Goal: Task Accomplishment & Management: Manage account settings

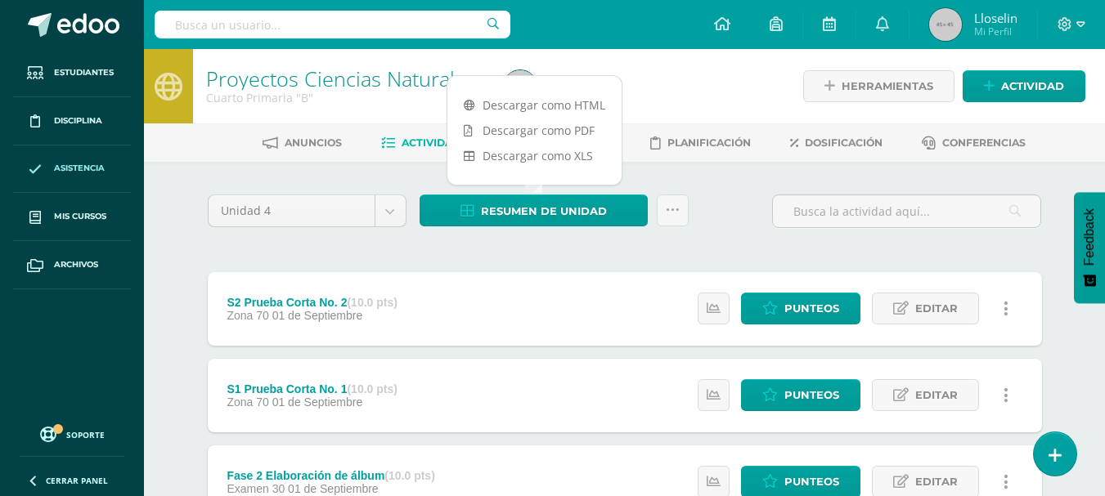
click at [88, 175] on span "Asistencia" at bounding box center [79, 168] width 51 height 13
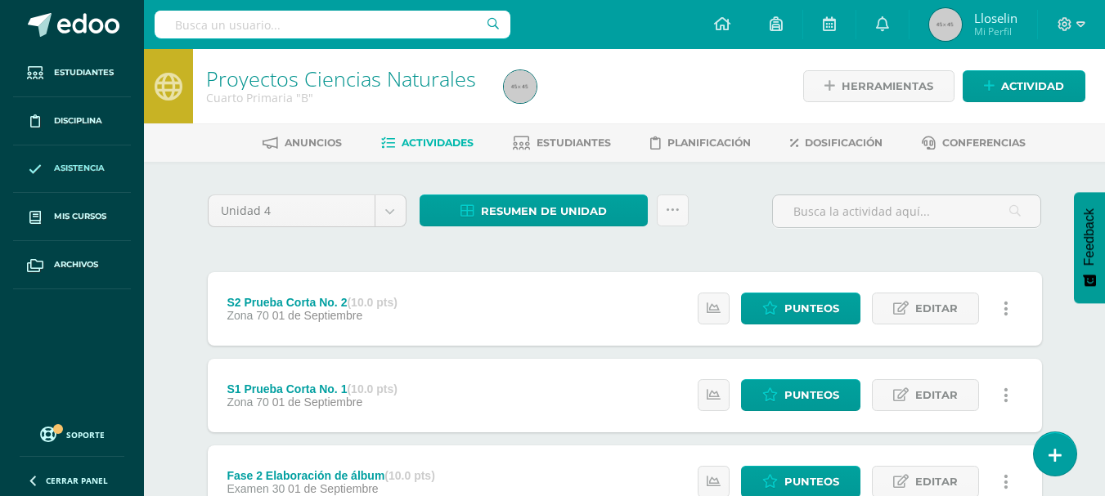
click at [90, 171] on span "Asistencia" at bounding box center [79, 168] width 51 height 13
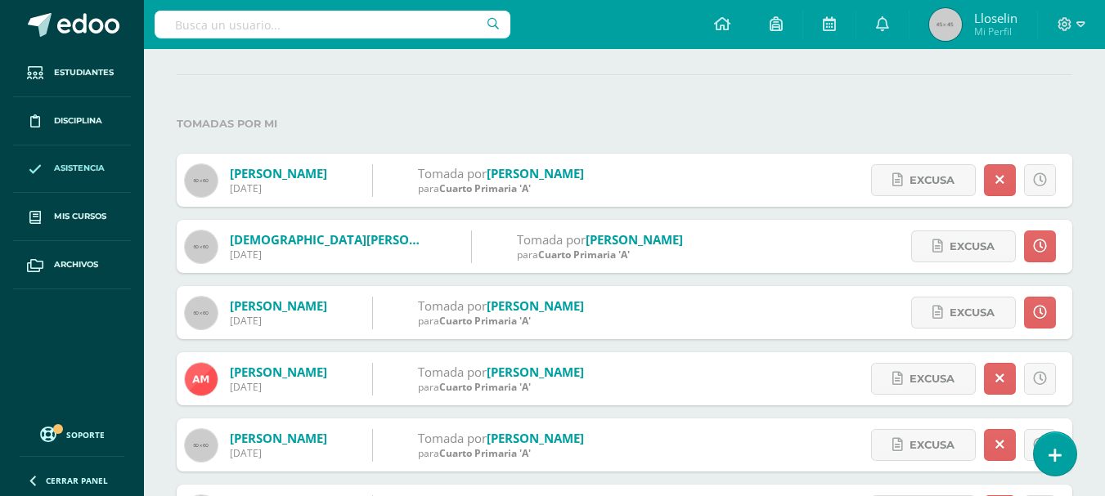
scroll to position [159, 0]
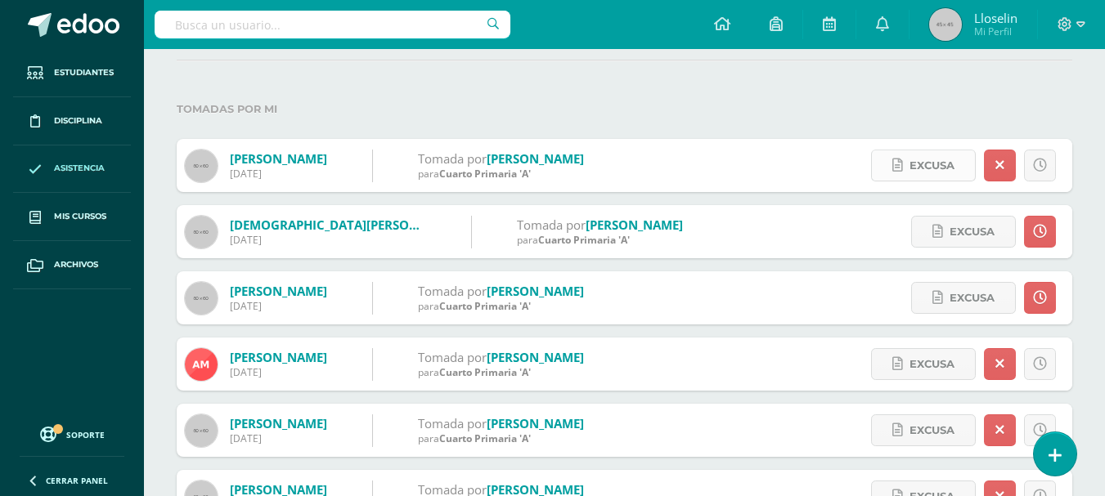
click at [909, 167] on span "Excusa" at bounding box center [931, 165] width 45 height 30
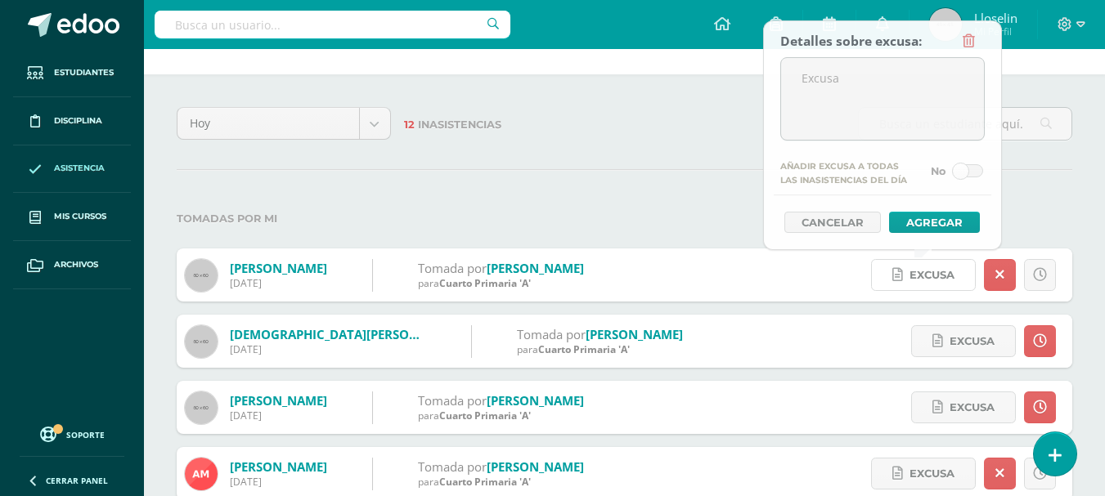
scroll to position [0, 0]
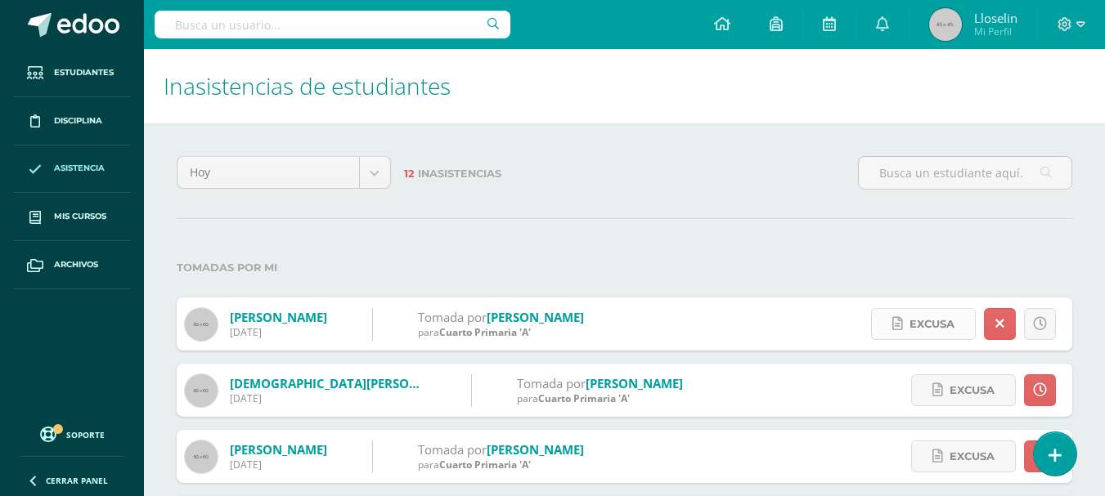
click at [935, 325] on span "Excusa" at bounding box center [931, 324] width 45 height 30
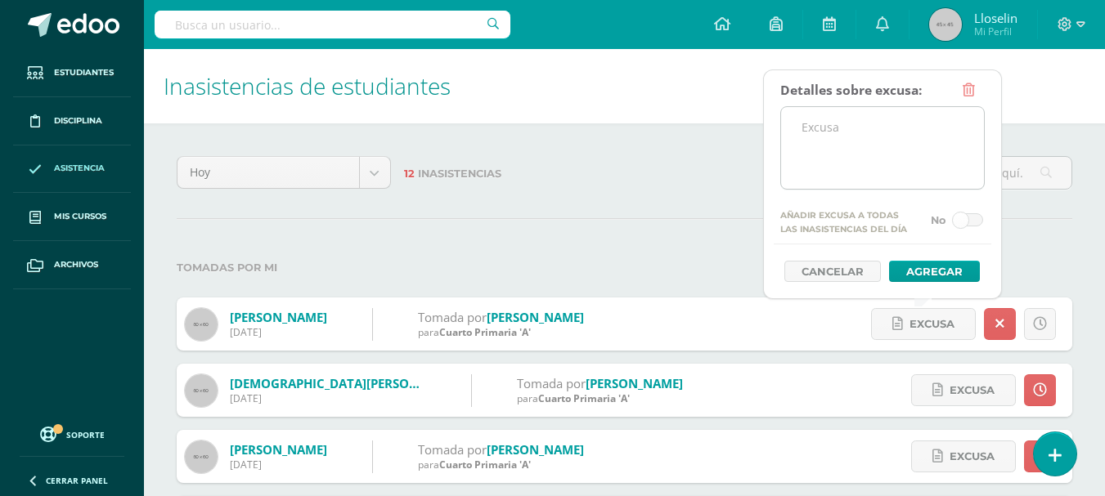
click at [857, 148] on textarea at bounding box center [882, 148] width 203 height 82
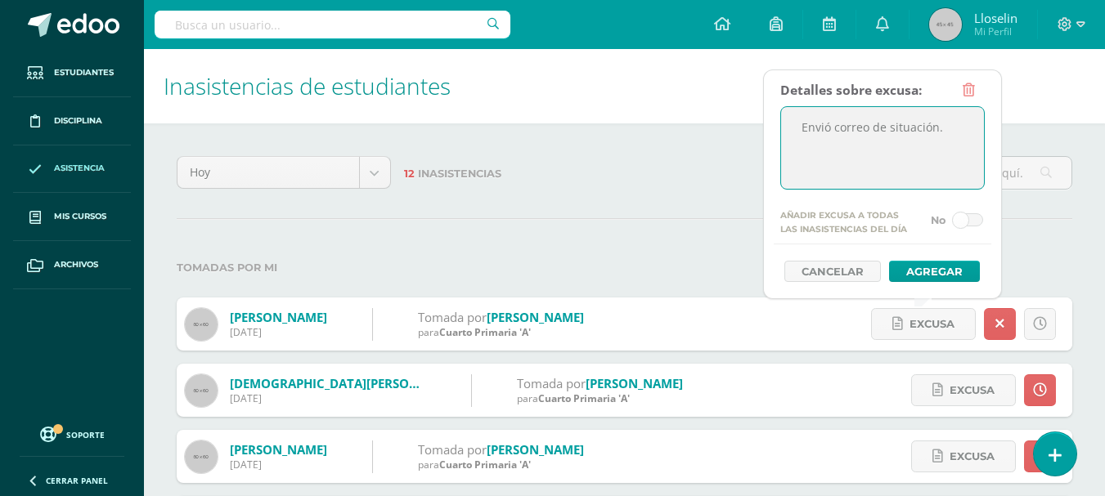
drag, startPoint x: 955, startPoint y: 133, endPoint x: 787, endPoint y: 127, distance: 168.6
click at [787, 127] on textarea "Envió correo de situación." at bounding box center [882, 148] width 203 height 82
type textarea "Envió correo de situación."
click at [930, 261] on button "Agregar" at bounding box center [934, 271] width 91 height 21
click at [940, 270] on button "Agregar" at bounding box center [934, 271] width 91 height 21
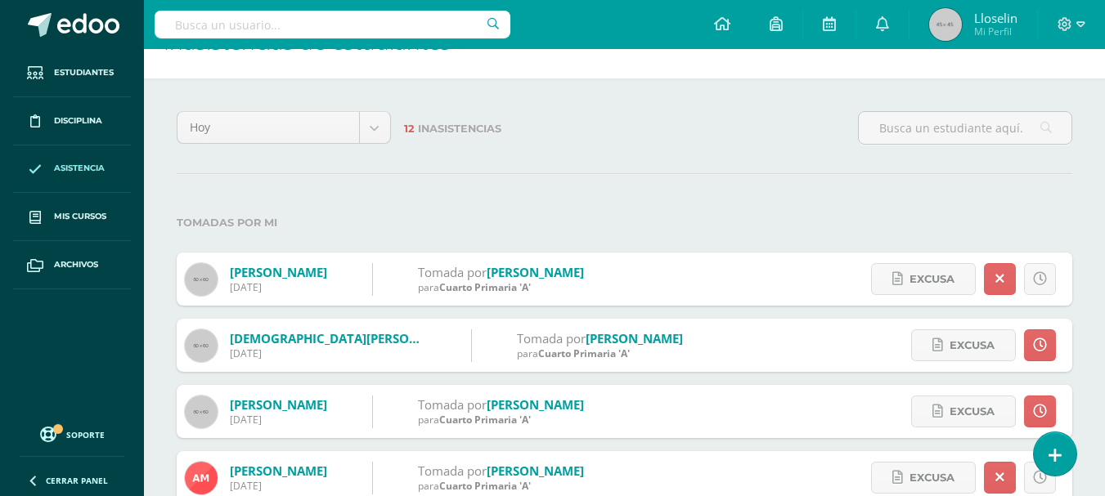
scroll to position [105, 0]
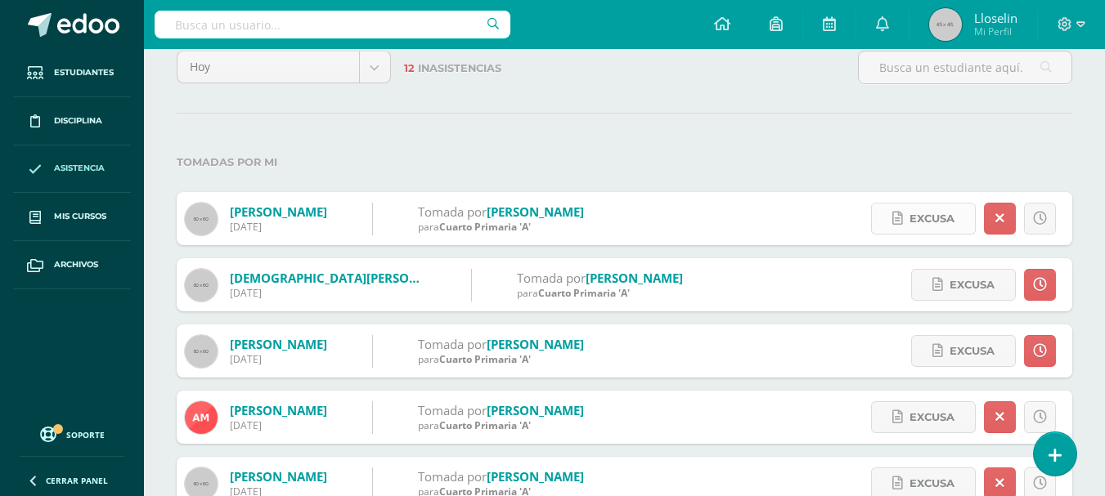
click at [934, 217] on span "Excusa" at bounding box center [931, 219] width 45 height 30
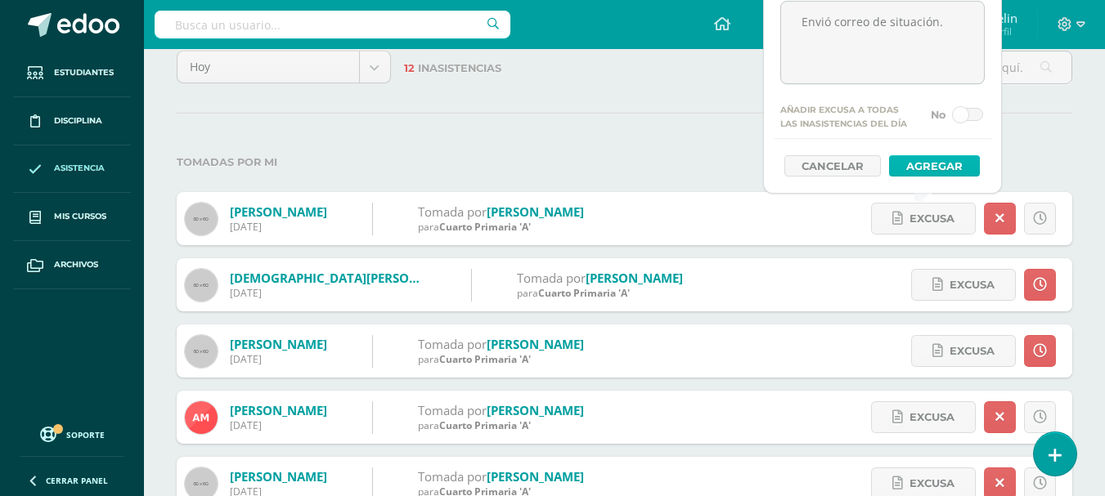
click at [936, 164] on button "Agregar" at bounding box center [934, 165] width 91 height 21
click at [939, 170] on button "Agregar" at bounding box center [934, 165] width 91 height 21
click at [930, 168] on button "Agregar" at bounding box center [934, 165] width 91 height 21
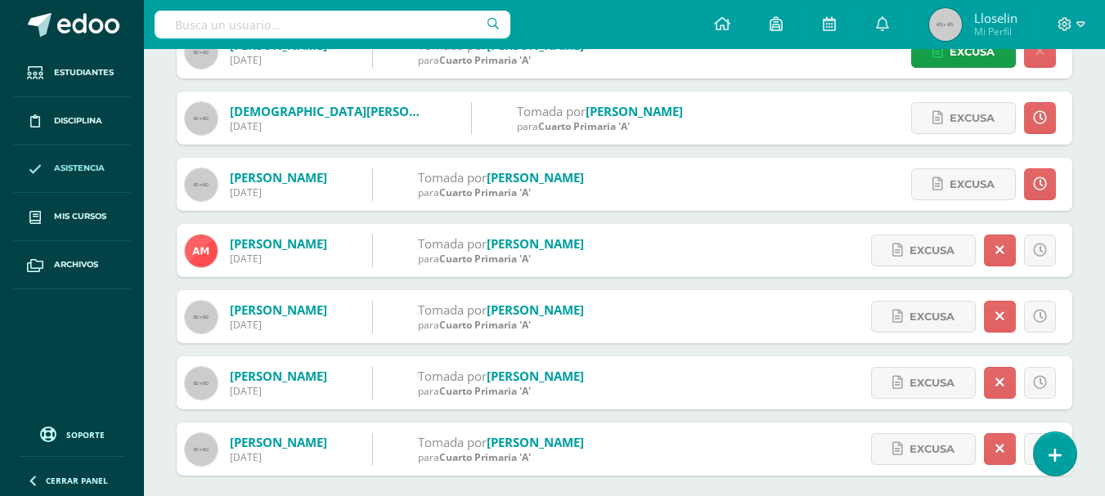
scroll to position [294, 0]
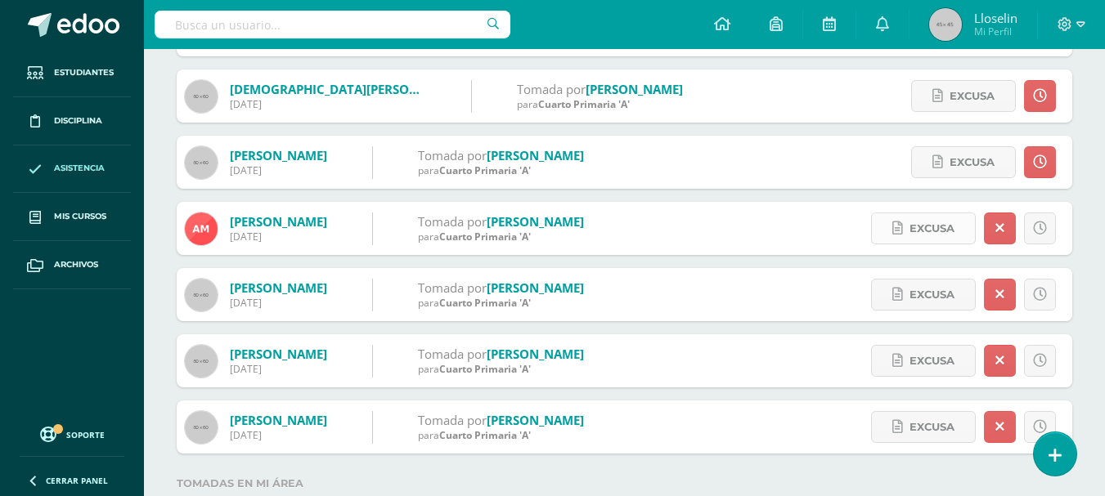
click at [926, 228] on span "Excusa" at bounding box center [931, 228] width 45 height 30
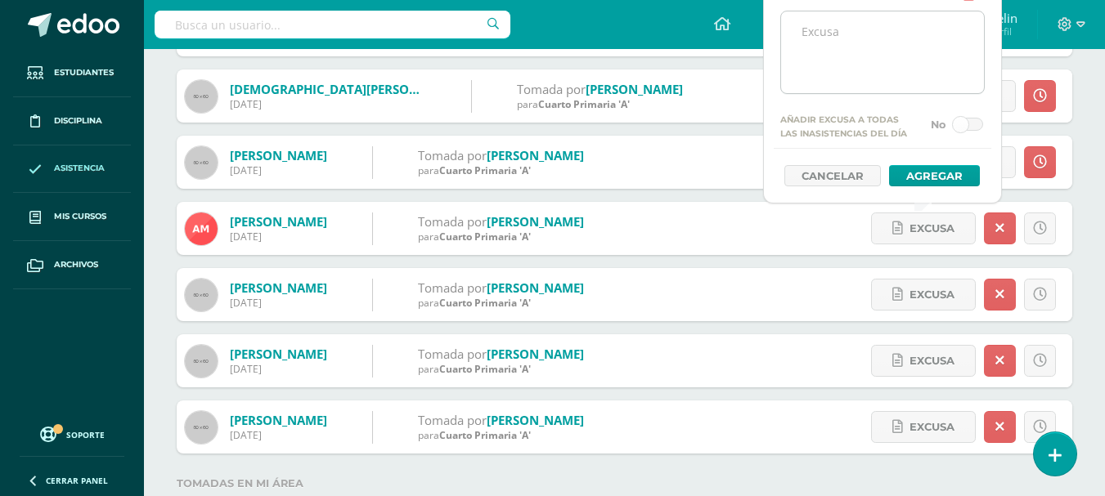
click at [865, 65] on textarea at bounding box center [882, 52] width 203 height 82
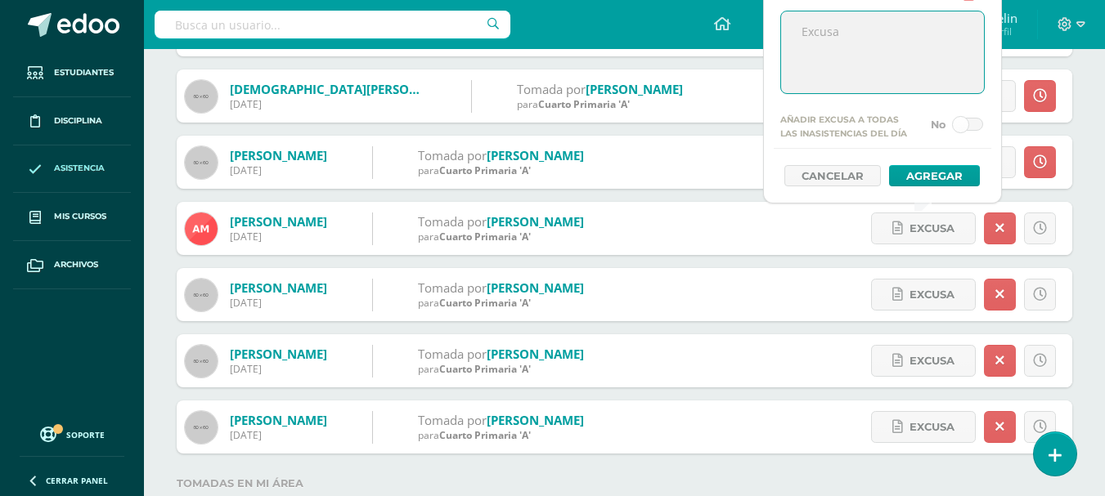
paste textarea "Envió correo de situación."
type textarea "Envió correo de situación."
click at [944, 180] on button "Agregar" at bounding box center [934, 175] width 91 height 21
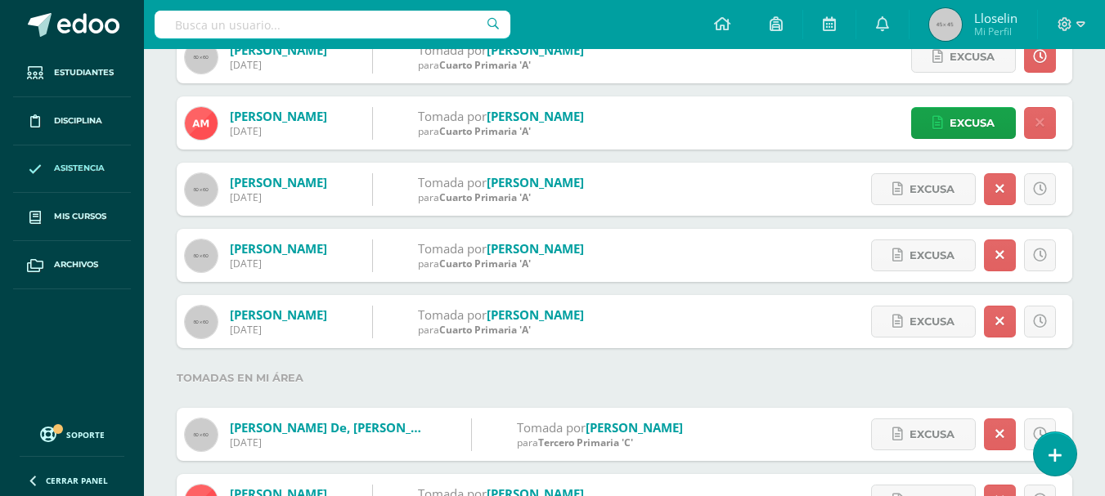
scroll to position [402, 0]
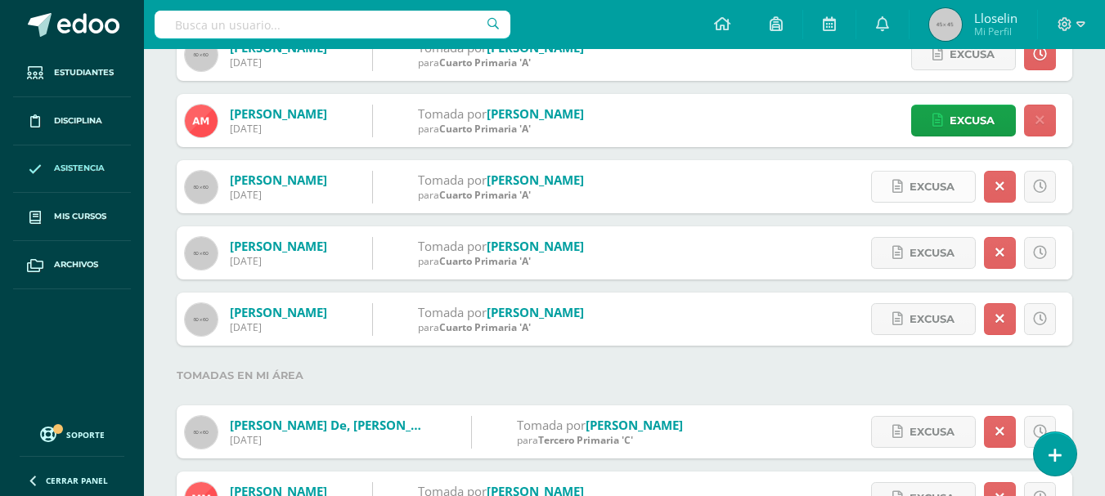
click at [943, 195] on span "Excusa" at bounding box center [931, 187] width 45 height 30
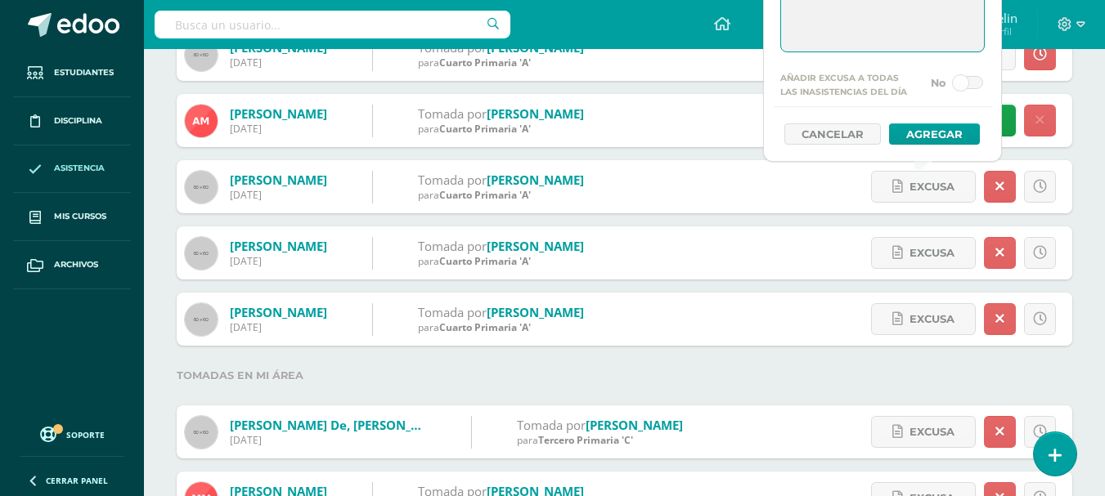
click at [878, 13] on textarea at bounding box center [882, 11] width 203 height 82
paste textarea "Envió correo de situación."
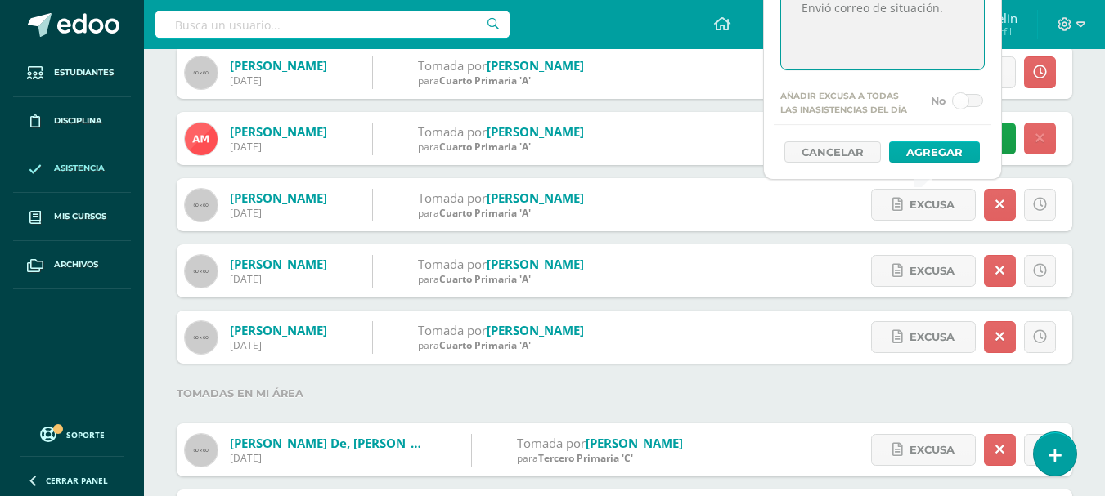
type textarea "Envió correo de situación."
click at [958, 151] on button "Agregar" at bounding box center [934, 151] width 91 height 21
